Goal: Check status: Check status

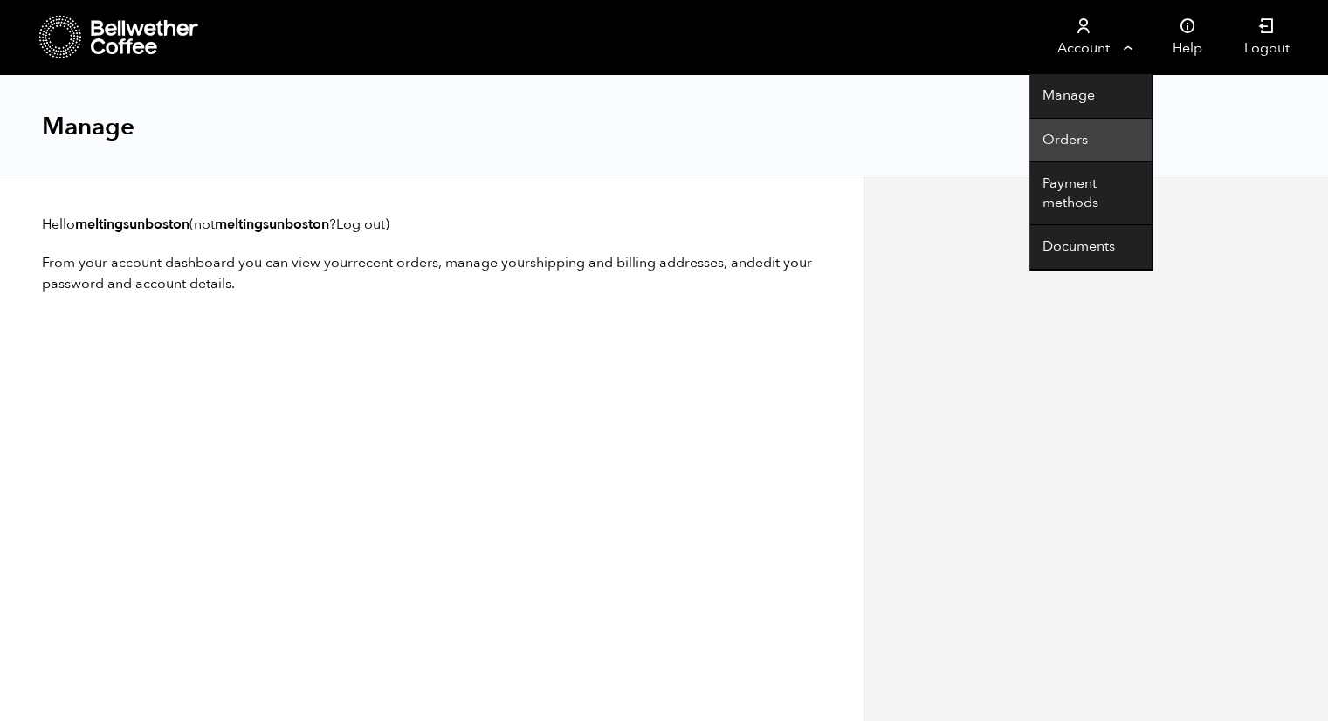
click at [1076, 134] on link "Orders" at bounding box center [1090, 141] width 122 height 45
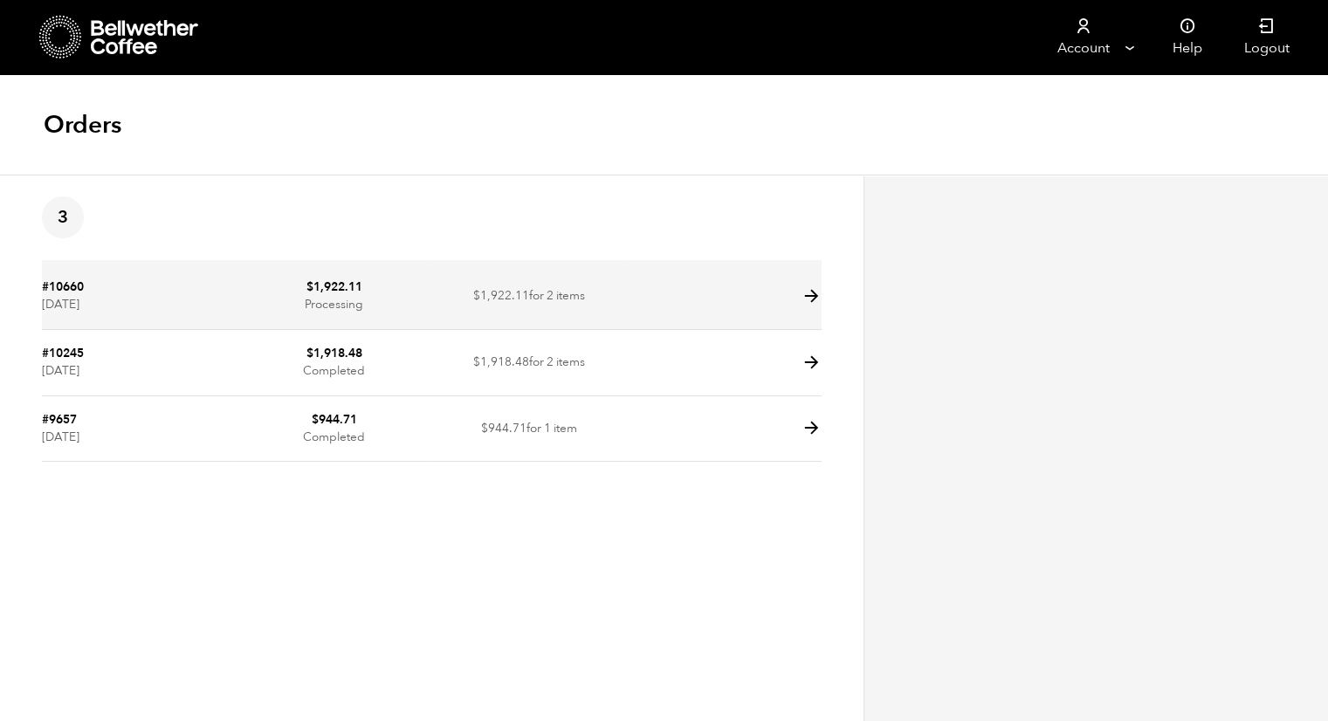
click at [810, 294] on icon at bounding box center [812, 296] width 20 height 20
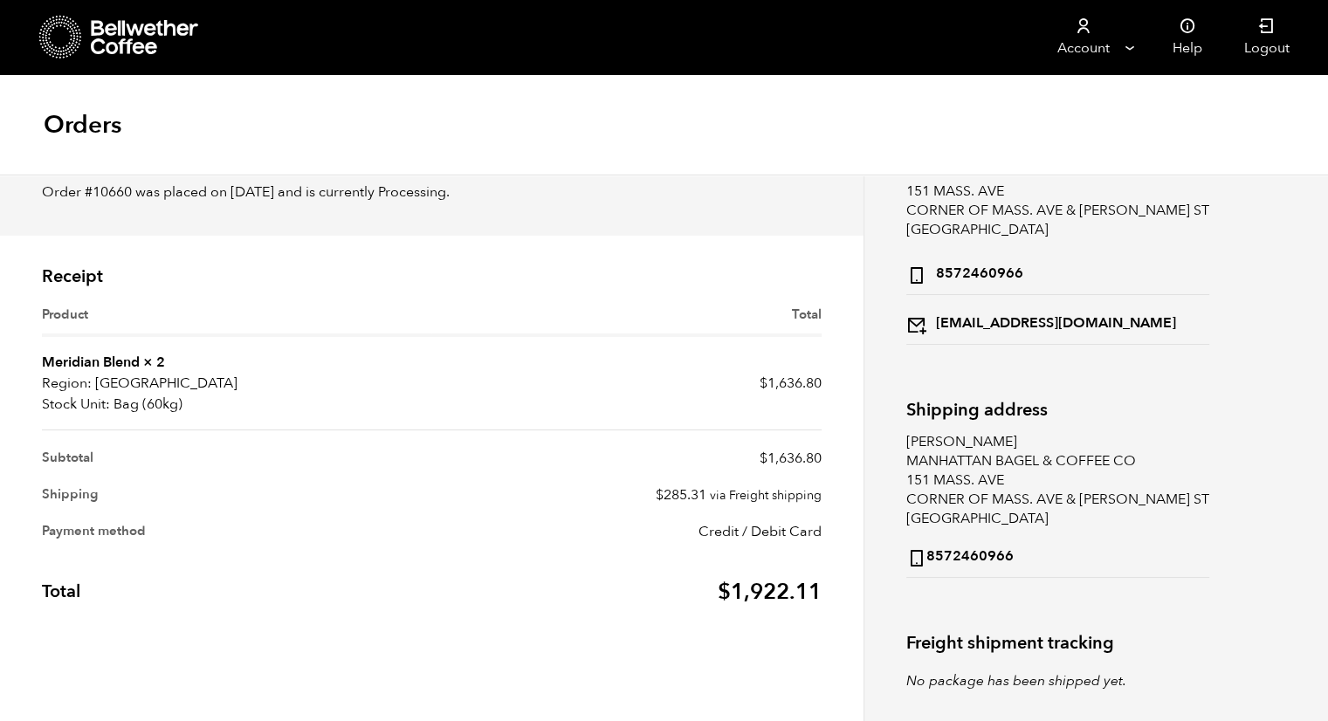
scroll to position [101, 0]
